Goal: Task Accomplishment & Management: Manage account settings

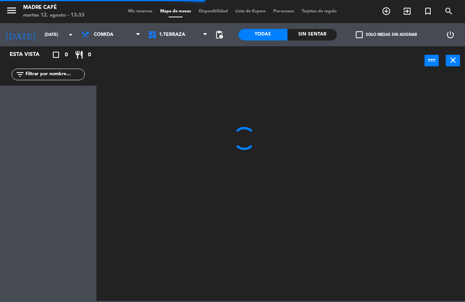
click at [132, 39] on span "Comida" at bounding box center [110, 34] width 67 height 17
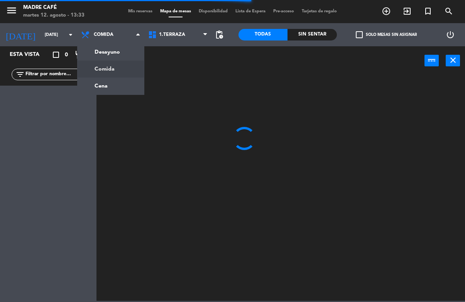
click at [126, 91] on ng-component "menu Madre Café [DATE] 12. agosto - 13:33 Mis reservas Mapa de mesas Disponibil…" at bounding box center [232, 150] width 465 height 301
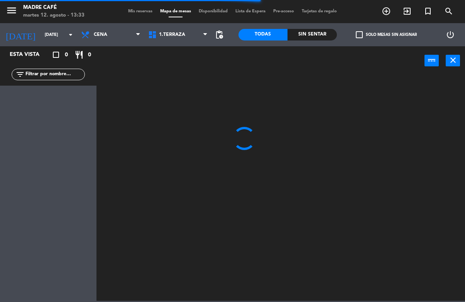
click at [123, 35] on span "Cena" at bounding box center [110, 34] width 67 height 17
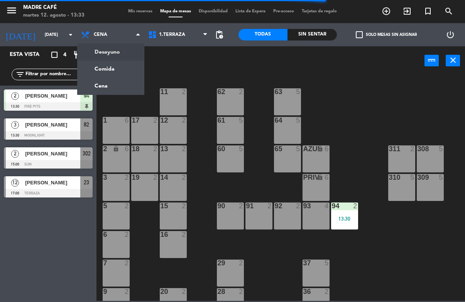
click at [130, 53] on ng-component "menu Madre Café [DATE] 12. agosto - 13:33 Mis reservas Mapa de mesas Disponibil…" at bounding box center [232, 150] width 465 height 301
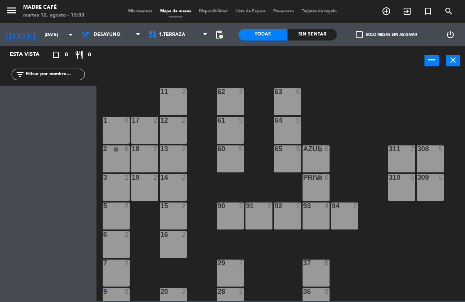
click at [58, 74] on input "text" at bounding box center [55, 74] width 60 height 8
click at [70, 76] on input "text" at bounding box center [55, 74] width 60 height 8
click at [405, 92] on div "11 2 63 5 62 2 12 2 1 6 61 5 64 5 17 2 13 2 2 lock 6 60 5 65 5 308 5 18 2 311 2…" at bounding box center [283, 188] width 364 height 227
click at [117, 36] on span "Desayuno" at bounding box center [107, 34] width 27 height 5
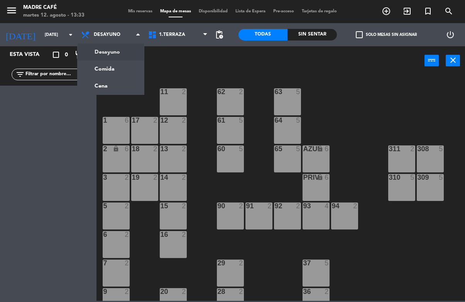
click at [114, 64] on ng-component "menu Madre Café [DATE] 12. agosto - 13:33 Mis reservas Mapa de mesas Disponibil…" at bounding box center [232, 150] width 465 height 301
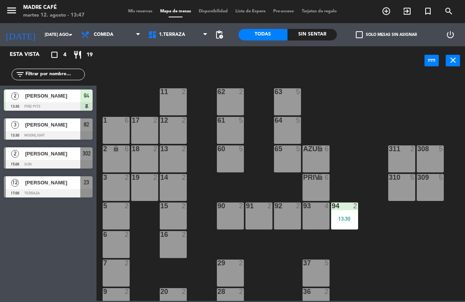
click at [68, 127] on span "[PERSON_NAME]" at bounding box center [52, 125] width 55 height 8
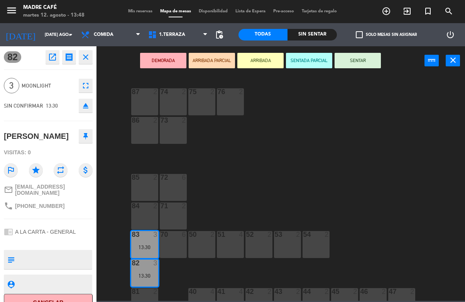
click at [268, 68] on button "ARRIBADA" at bounding box center [260, 60] width 46 height 15
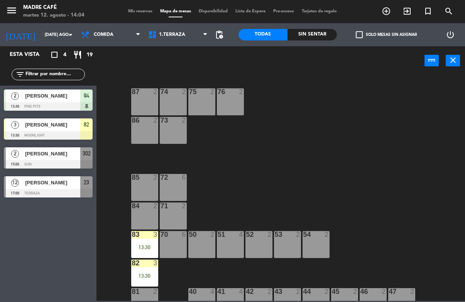
click at [170, 246] on div "70 6" at bounding box center [173, 244] width 27 height 27
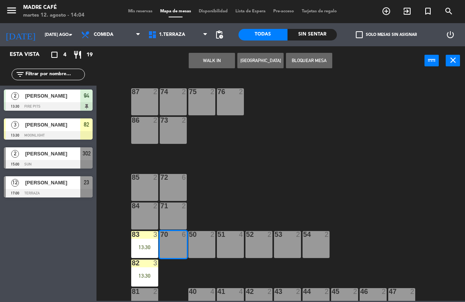
click at [215, 67] on button "WALK IN" at bounding box center [212, 60] width 46 height 15
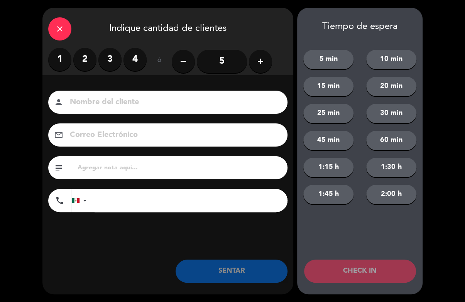
click at [202, 61] on input "5" at bounding box center [222, 61] width 50 height 23
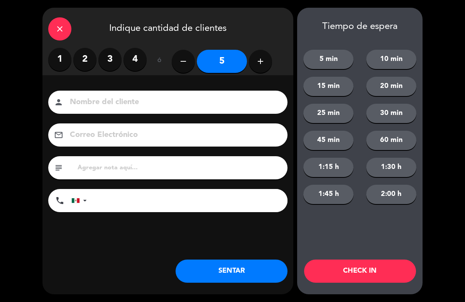
click at [85, 51] on label "2" at bounding box center [84, 59] width 23 height 23
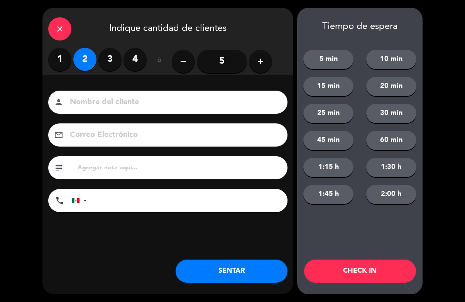
click at [378, 280] on button "CHECK IN" at bounding box center [360, 271] width 112 height 23
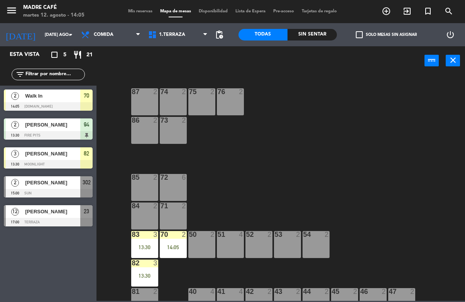
click at [171, 245] on div "14:05" at bounding box center [173, 247] width 27 height 5
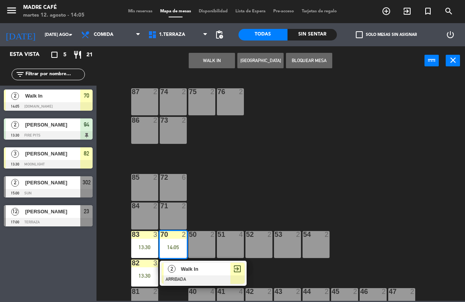
click at [228, 271] on span "Walk In" at bounding box center [205, 269] width 49 height 8
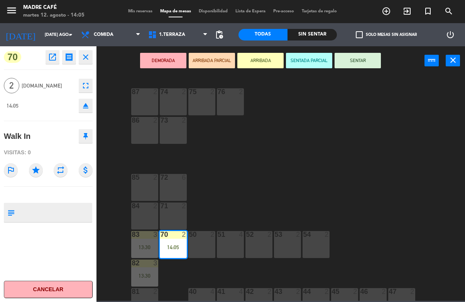
click at [366, 60] on button "SENTAR" at bounding box center [358, 60] width 46 height 15
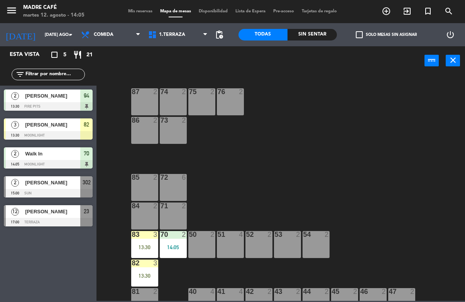
click at [400, 110] on div "87 2 74 2 75 2 76 2 86 2 73 2 72 6 85 2 71 2 84 2 70 2 14:05 83 3 13:30 50 2 51…" at bounding box center [283, 188] width 364 height 227
click at [47, 39] on input "[DATE]" at bounding box center [70, 35] width 58 height 13
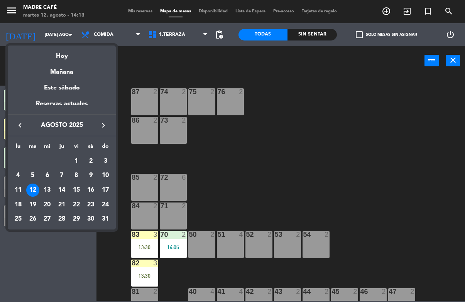
click at [280, 178] on div at bounding box center [232, 151] width 465 height 302
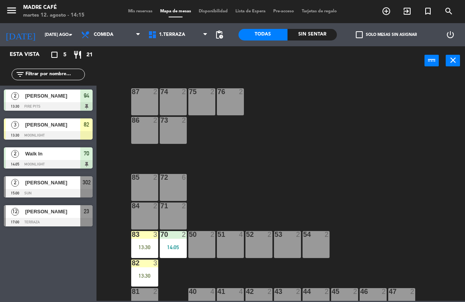
click at [409, 6] on span "exit_to_app" at bounding box center [407, 11] width 21 height 13
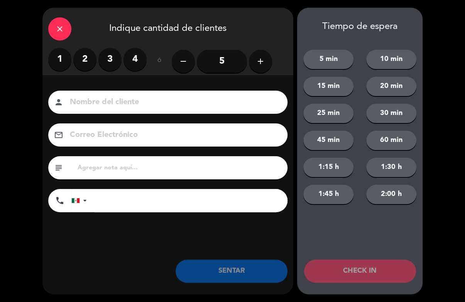
click at [49, 29] on div "close" at bounding box center [59, 28] width 23 height 23
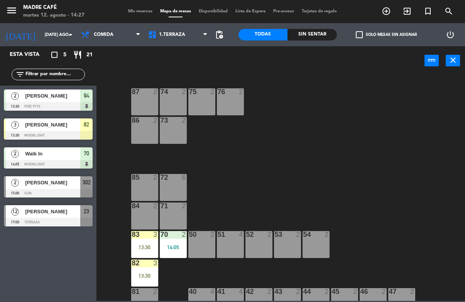
click at [400, 15] on span "exit_to_app" at bounding box center [407, 11] width 21 height 13
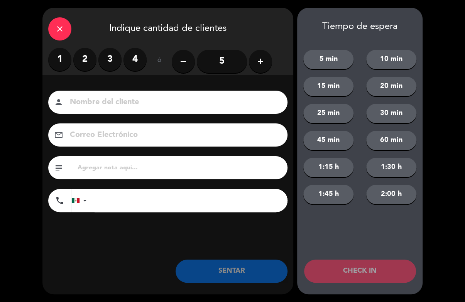
click at [63, 19] on div "close" at bounding box center [59, 28] width 23 height 23
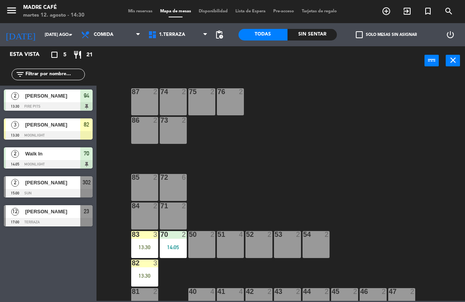
click at [53, 191] on div at bounding box center [48, 193] width 89 height 8
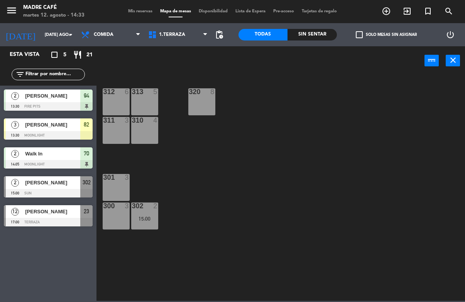
click at [391, 15] on icon "exit_to_app" at bounding box center [386, 11] width 9 height 9
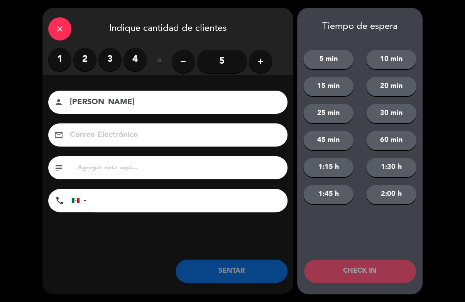
type input "Karim"
click at [104, 63] on label "3" at bounding box center [109, 59] width 23 height 23
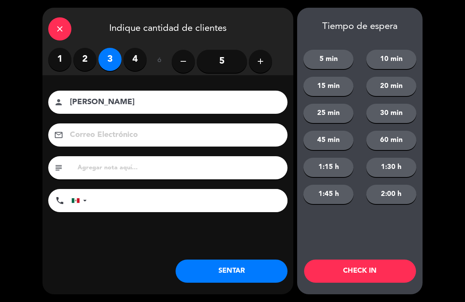
click at [83, 60] on label "2" at bounding box center [84, 59] width 23 height 23
click at [64, 30] on icon "close" at bounding box center [59, 28] width 9 height 9
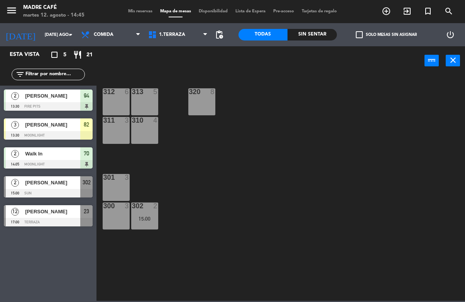
click at [141, 123] on div at bounding box center [144, 120] width 13 height 7
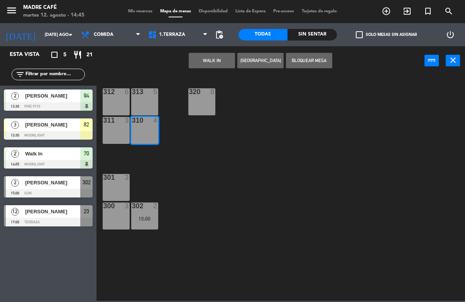
click at [212, 64] on button "WALK IN" at bounding box center [212, 60] width 46 height 15
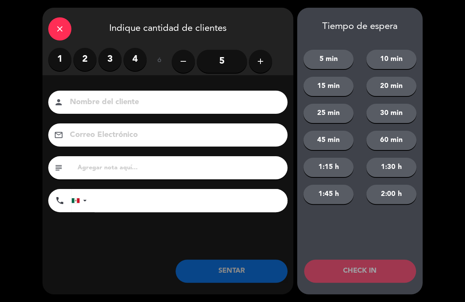
click at [95, 56] on label "2" at bounding box center [84, 59] width 23 height 23
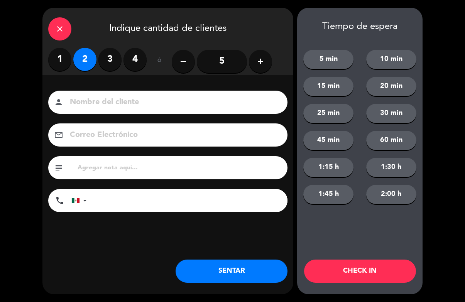
click at [107, 55] on label "3" at bounding box center [109, 59] width 23 height 23
click at [358, 276] on button "CHECK IN" at bounding box center [360, 271] width 112 height 23
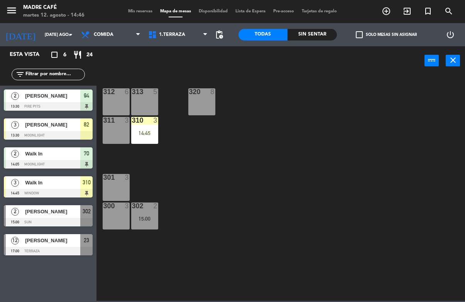
click at [134, 130] on div "310 3 14:45" at bounding box center [144, 130] width 27 height 27
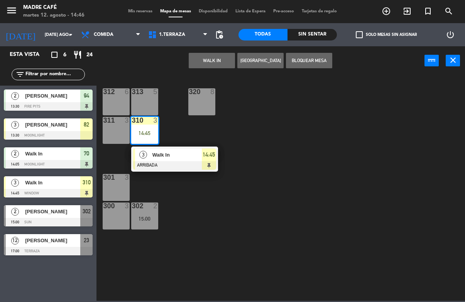
click at [201, 153] on span "Walk In" at bounding box center [177, 155] width 49 height 8
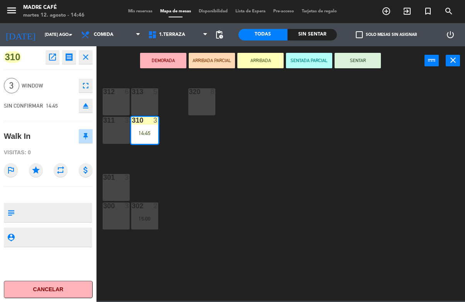
click at [377, 65] on button "SENTAR" at bounding box center [358, 60] width 46 height 15
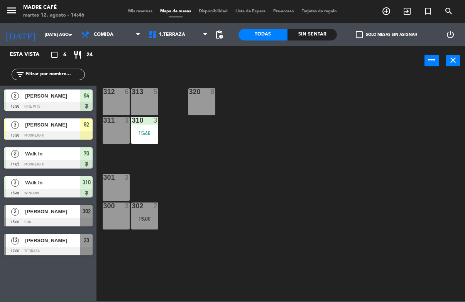
click at [410, 159] on div "312 6 313 5 320 8 311 3 310 3 15:46 301 3 300 3 302 2 15:00" at bounding box center [283, 188] width 364 height 227
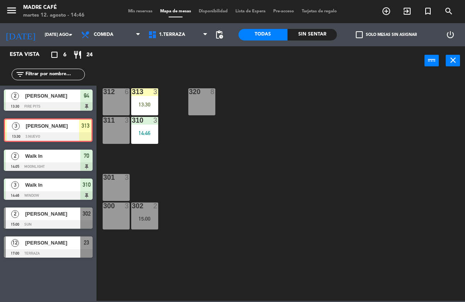
click at [142, 107] on div "13:30" at bounding box center [144, 104] width 27 height 5
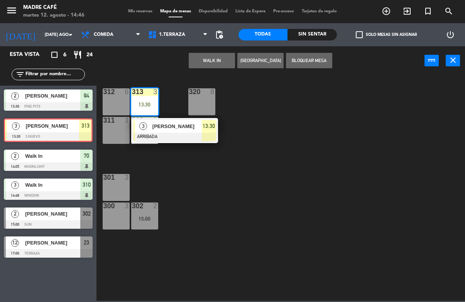
click at [188, 137] on div at bounding box center [174, 137] width 83 height 8
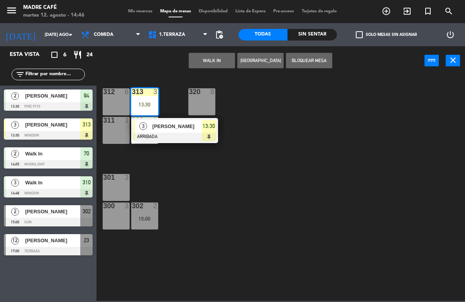
click at [205, 134] on div at bounding box center [174, 137] width 83 height 8
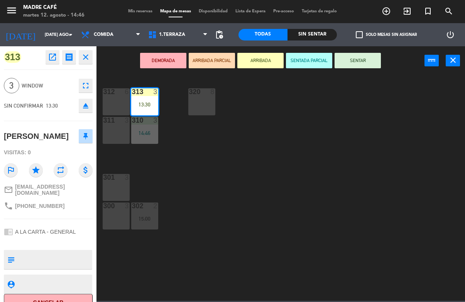
click at [373, 56] on button "SENTAR" at bounding box center [358, 60] width 46 height 15
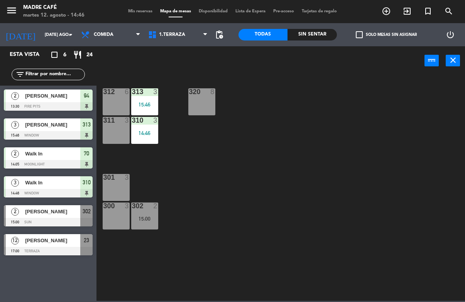
click at [382, 132] on div "312 6 313 3 15:46 320 8 311 3 310 3 14:46 301 3 300 3 302 2 15:00" at bounding box center [283, 188] width 364 height 227
click at [63, 73] on input "text" at bounding box center [55, 74] width 60 height 8
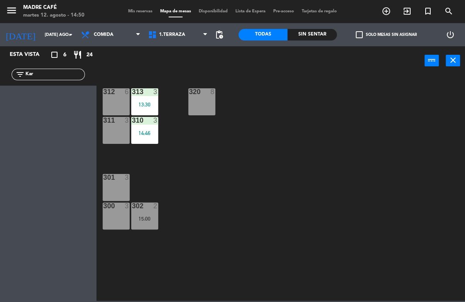
type input "Kar"
click at [394, 77] on div "312 6 313 3 13:30 320 8 311 3 310 3 14:46 301 3 300 3 302 2 15:00" at bounding box center [283, 188] width 364 height 227
click at [383, 8] on icon "add_circle_outline" at bounding box center [386, 11] width 9 height 9
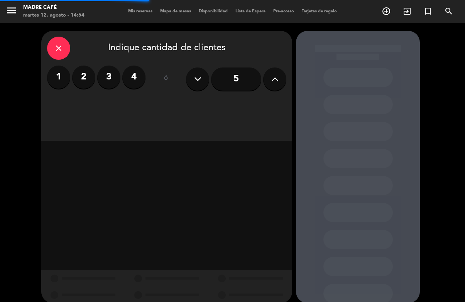
click at [80, 76] on label "2" at bounding box center [83, 77] width 23 height 23
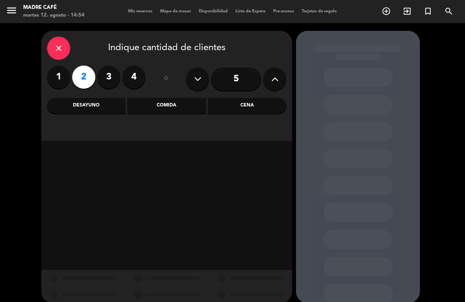
click at [73, 38] on div "close Indique cantidad de clientes" at bounding box center [166, 48] width 239 height 23
click at [391, 13] on icon "exit_to_app" at bounding box center [386, 11] width 9 height 9
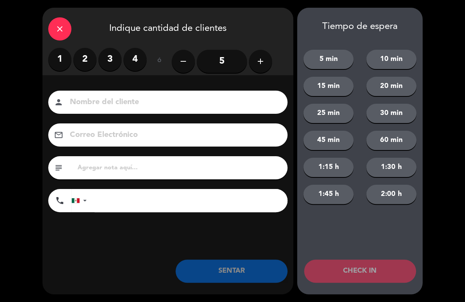
click at [86, 61] on label "2" at bounding box center [84, 59] width 23 height 23
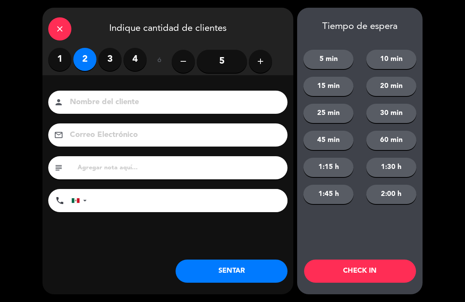
click at [343, 273] on button "CHECK IN" at bounding box center [360, 271] width 112 height 23
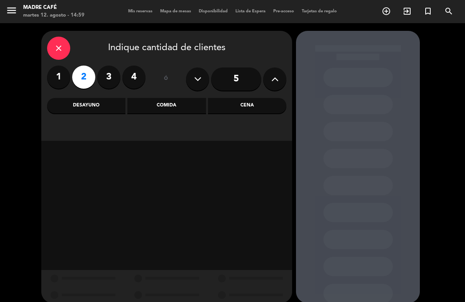
click at [58, 46] on icon "close" at bounding box center [58, 48] width 9 height 9
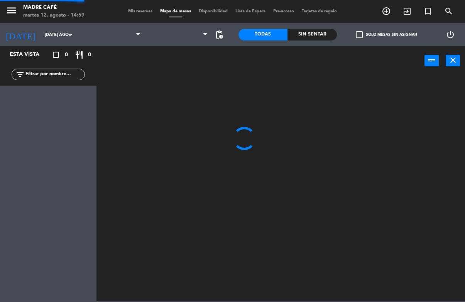
click at [391, 13] on icon "exit_to_app" at bounding box center [386, 11] width 9 height 9
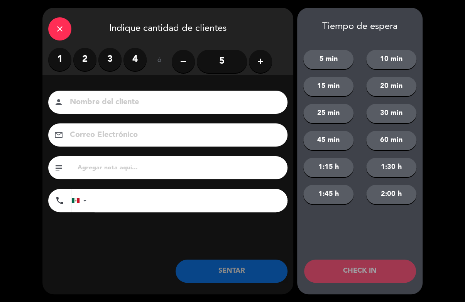
click at [111, 65] on label "3" at bounding box center [109, 59] width 23 height 23
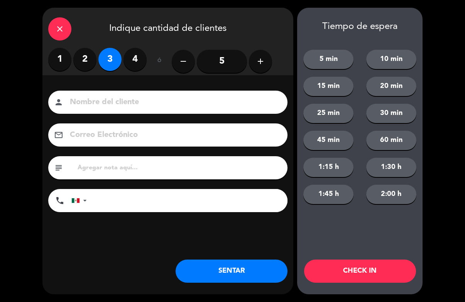
click at [138, 58] on label "4" at bounding box center [135, 59] width 23 height 23
click at [192, 109] on input at bounding box center [173, 103] width 209 height 14
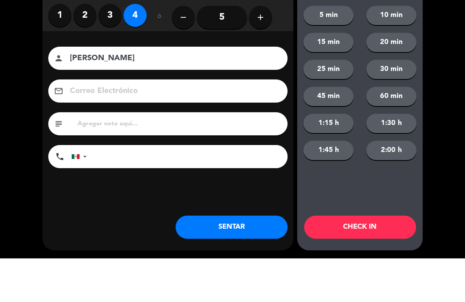
type input "Quezada"
click at [443, 78] on div "close Indique cantidad de clientes 1 2 3 4 ó remove 5 add Nombre del cliente pe…" at bounding box center [232, 151] width 465 height 302
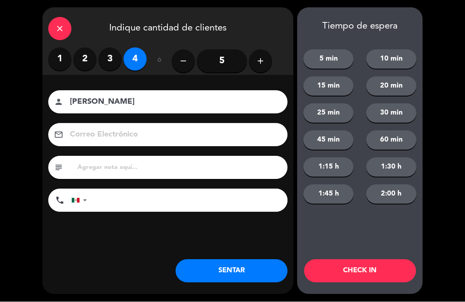
click at [383, 271] on button "CHECK IN" at bounding box center [360, 271] width 112 height 23
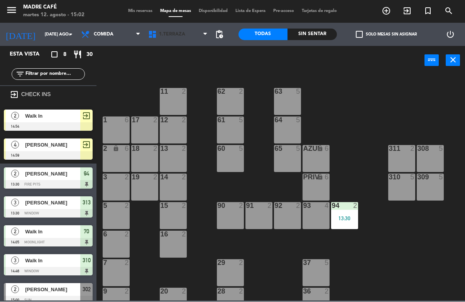
click at [174, 42] on span "1.Terraza" at bounding box center [177, 34] width 67 height 17
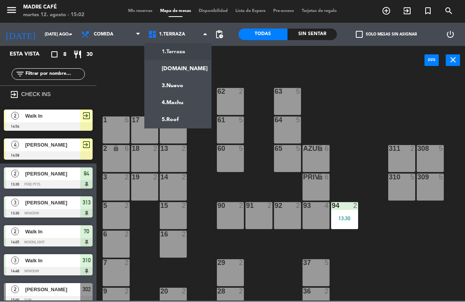
click at [187, 116] on ng-component "menu Madre Café martes 12. agosto - 15:02 Mis reservas Mapa de mesas Disponibil…" at bounding box center [232, 150] width 465 height 301
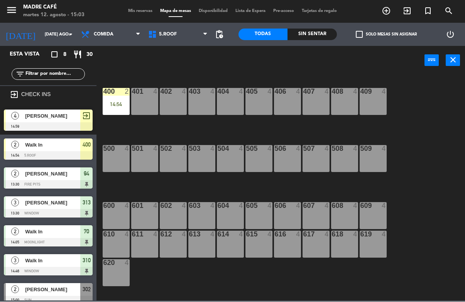
click at [121, 105] on div "14:54" at bounding box center [116, 104] width 27 height 5
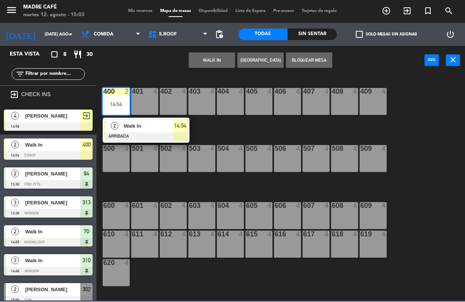
click at [165, 132] on div "Walk In" at bounding box center [148, 126] width 50 height 13
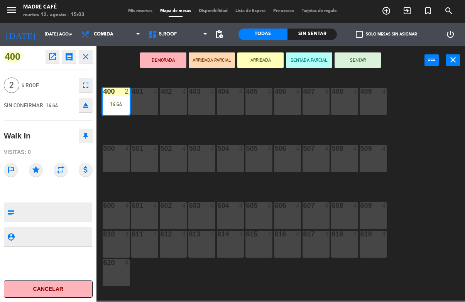
click at [363, 61] on button "SENTAR" at bounding box center [358, 60] width 46 height 15
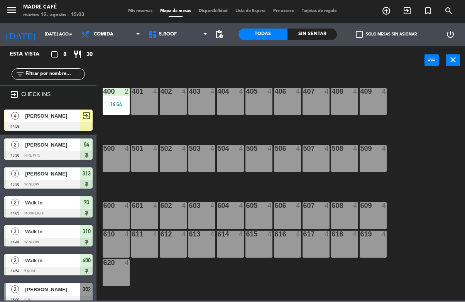
scroll to position [5, 0]
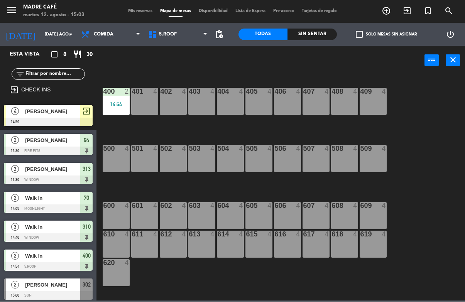
click at [401, 94] on div "400 2 14:54 401 4 402 4 403 4 404 4 405 4 406 4 407 4 408 4 409 4 500 4 501 4 5…" at bounding box center [283, 188] width 364 height 227
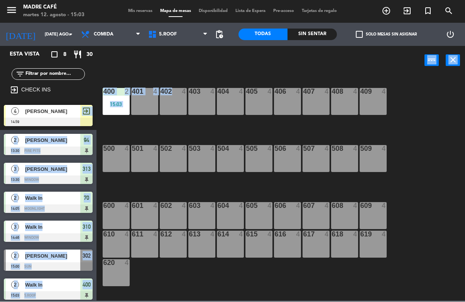
click at [124, 139] on div "400 2 15:03 401 4 402 4 403 4 404 4 405 4 406 4 407 4 408 4 409 4 500 4 501 4 5…" at bounding box center [283, 188] width 364 height 227
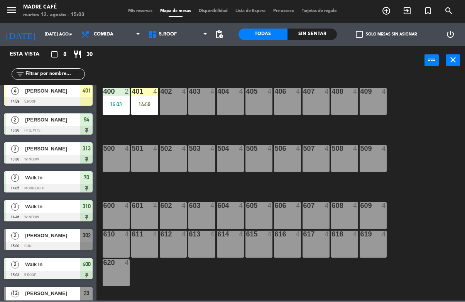
scroll to position [0, 0]
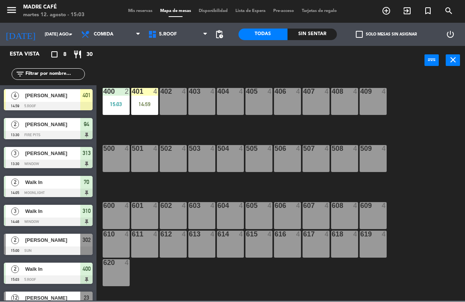
click at [145, 113] on div "401 4 14:59" at bounding box center [144, 101] width 27 height 27
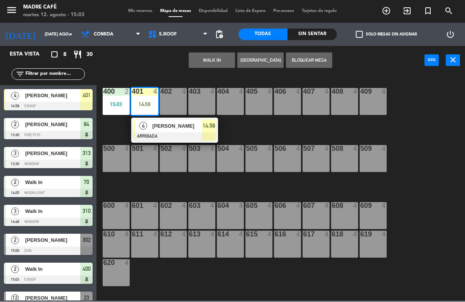
click at [209, 127] on span "14:59" at bounding box center [209, 126] width 12 height 9
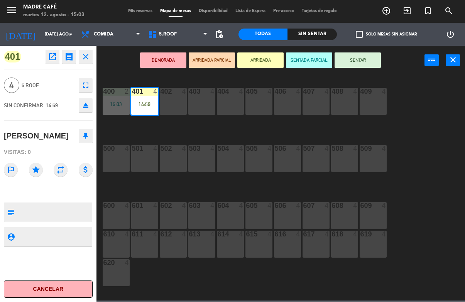
click at [373, 62] on button "SENTAR" at bounding box center [358, 60] width 46 height 15
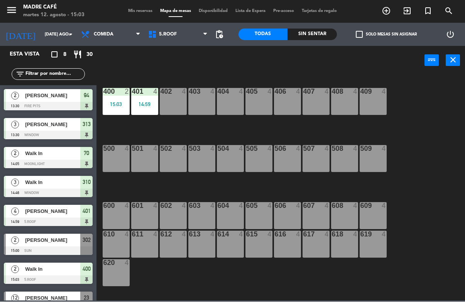
click at [427, 98] on div "400 2 15:03 401 4 14:59 402 4 403 4 404 4 405 4 406 4 407 4 408 4 409 4 500 4 5…" at bounding box center [283, 188] width 364 height 227
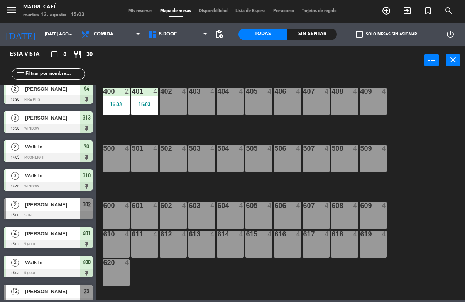
scroll to position [9, 0]
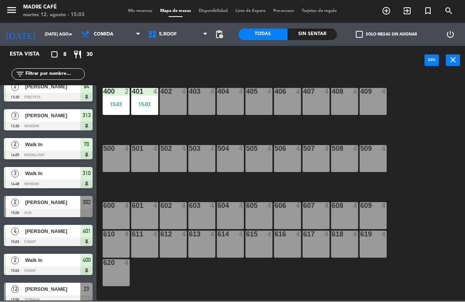
click at [66, 209] on div at bounding box center [48, 213] width 89 height 8
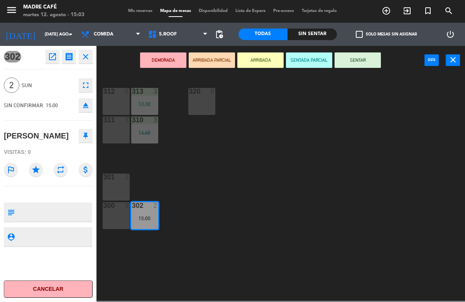
click at [258, 56] on button "ARRIBADA" at bounding box center [260, 60] width 46 height 15
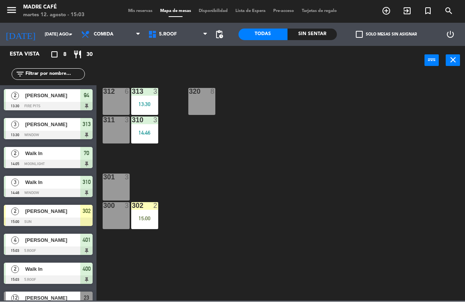
click at [294, 121] on div "312 6 313 3 13:30 320 8 311 3 310 3 14:46 301 3 300 3 302 2 15:00" at bounding box center [283, 188] width 364 height 227
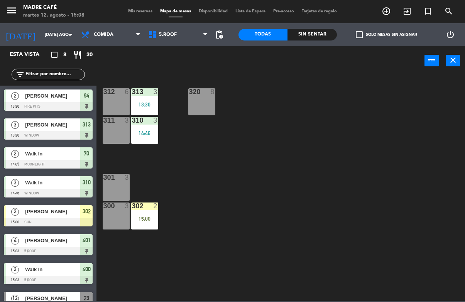
click at [144, 222] on div "15:00" at bounding box center [144, 218] width 27 height 5
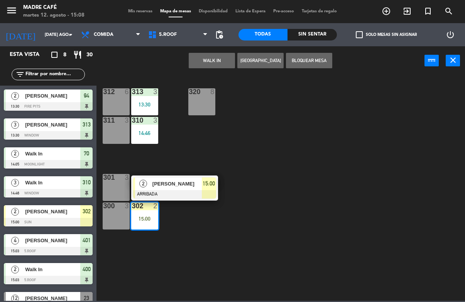
click at [197, 183] on span "[PERSON_NAME]" at bounding box center [177, 184] width 49 height 8
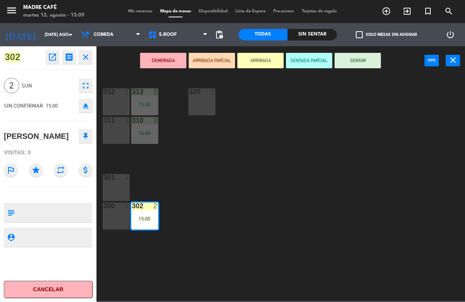
click at [357, 58] on button "SENTAR" at bounding box center [358, 60] width 46 height 15
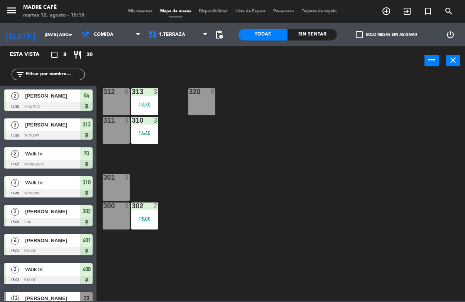
scroll to position [16, 0]
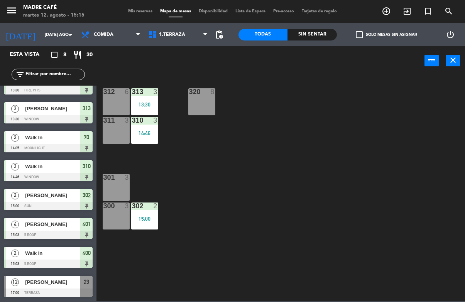
click at [391, 11] on icon "exit_to_app" at bounding box center [386, 11] width 9 height 9
